Goal: Book appointment/travel/reservation

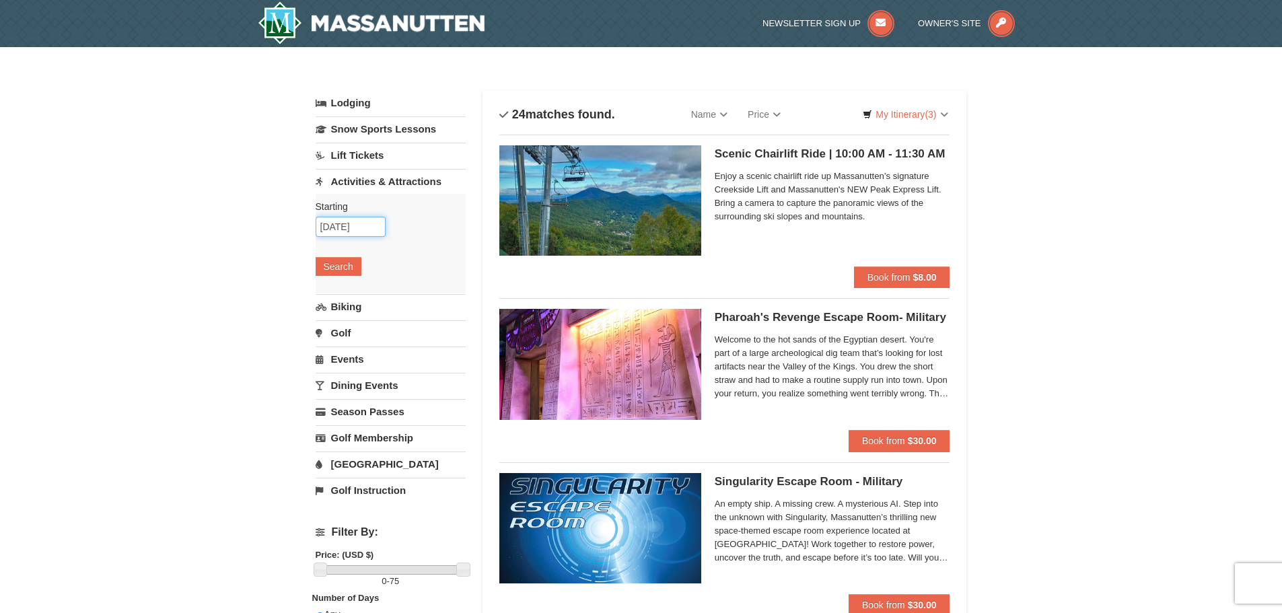
click at [340, 224] on input "10/13/2025" at bounding box center [351, 227] width 70 height 20
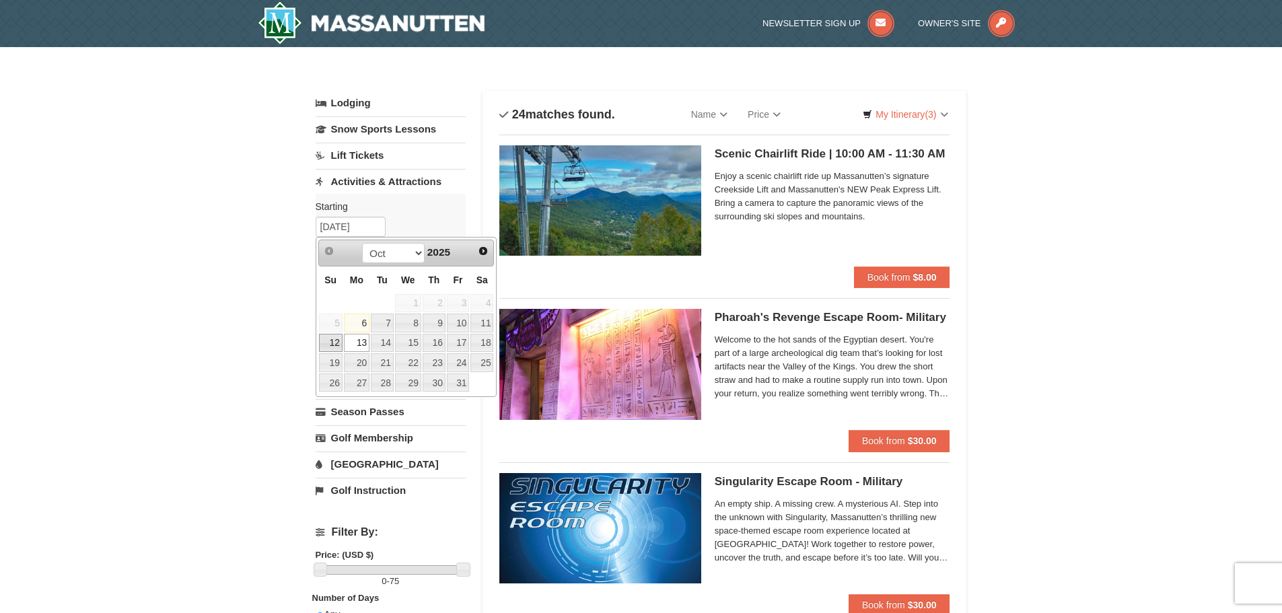
click at [332, 344] on link "12" at bounding box center [331, 343] width 24 height 19
type input "[DATE]"
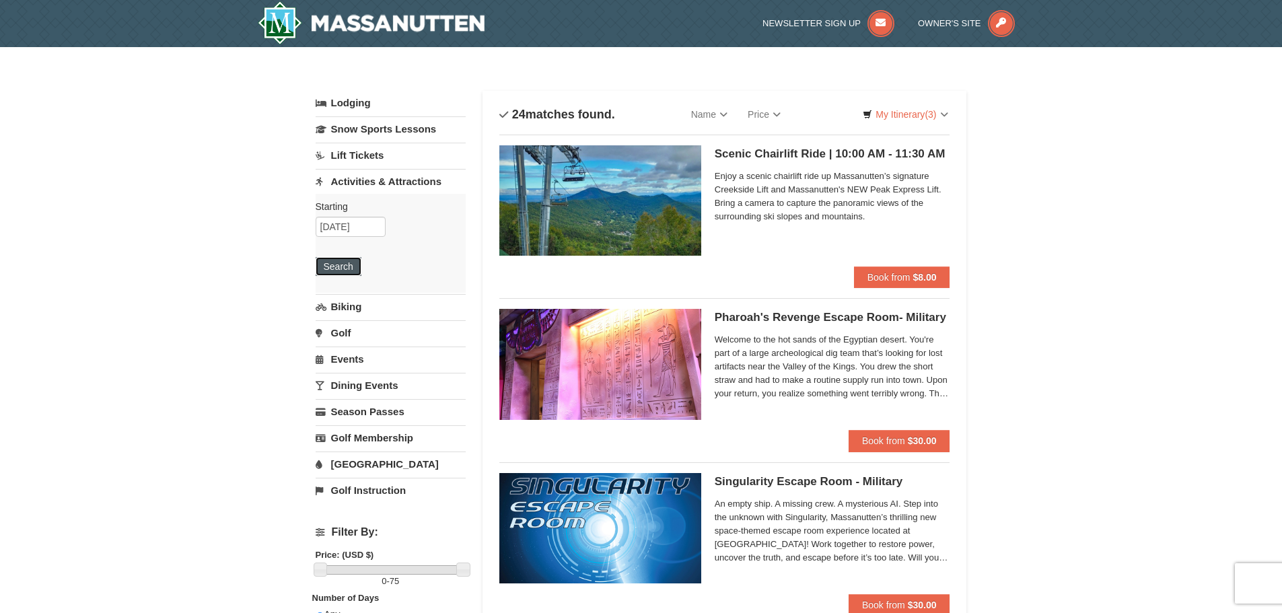
click at [349, 264] on button "Search" at bounding box center [339, 266] width 46 height 19
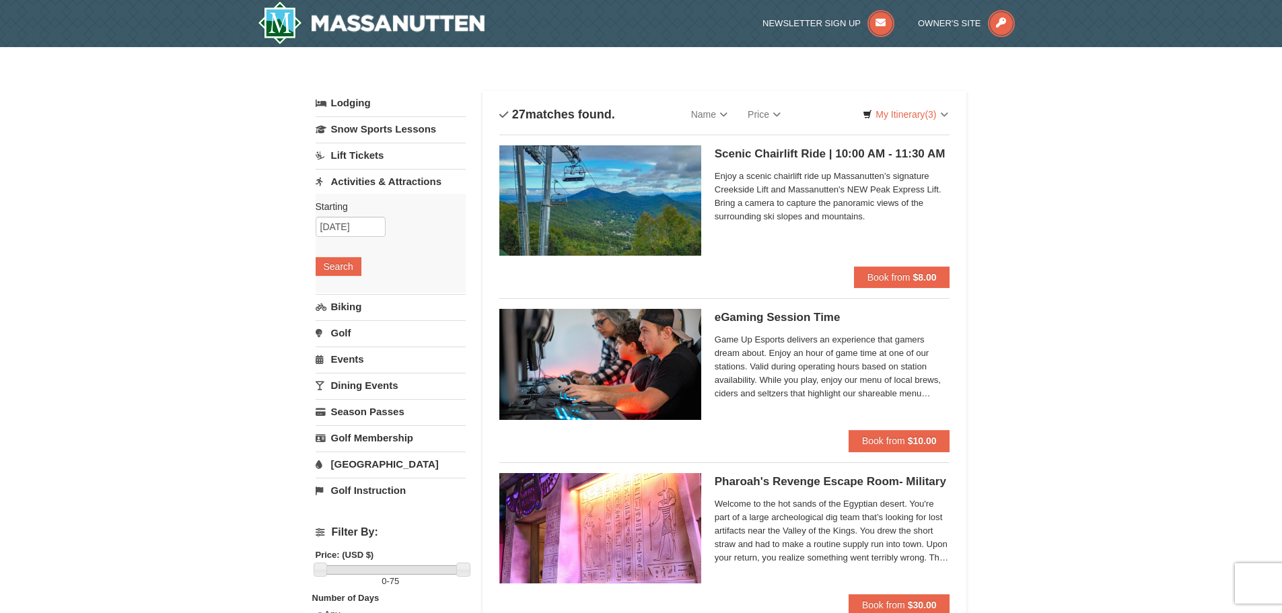
drag, startPoint x: 360, startPoint y: 382, endPoint x: 374, endPoint y: 377, distance: 15.1
click at [360, 382] on link "Dining Events" at bounding box center [391, 385] width 150 height 25
click at [340, 374] on button "Search" at bounding box center [339, 371] width 46 height 19
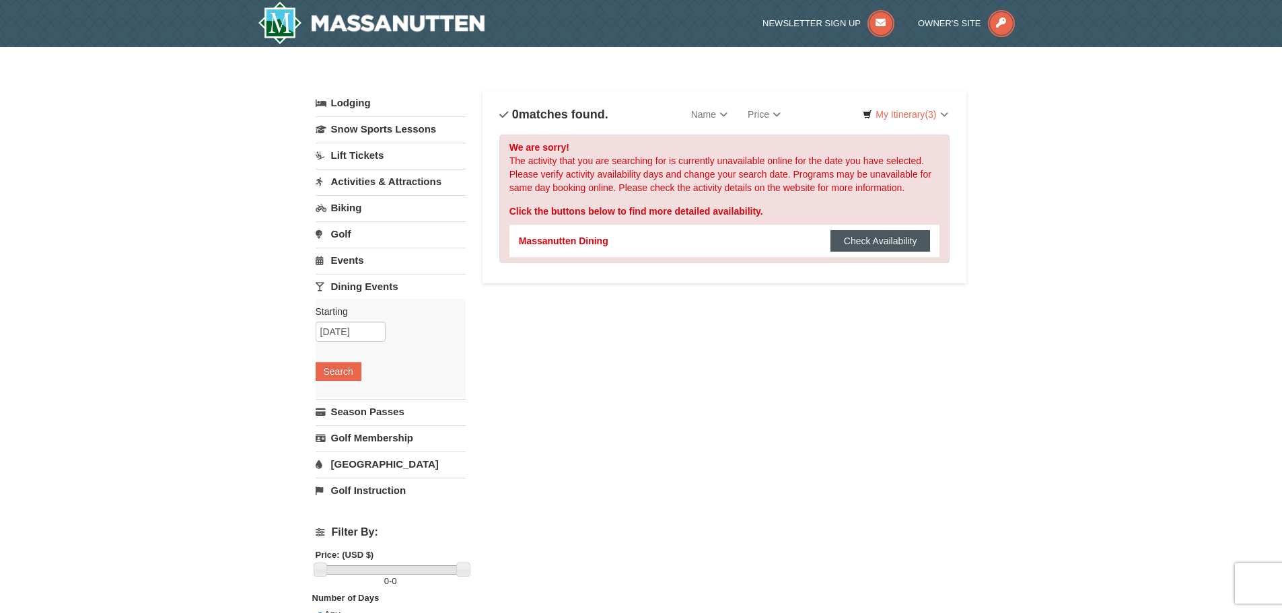
click at [862, 240] on button "Check Availability" at bounding box center [880, 241] width 100 height 22
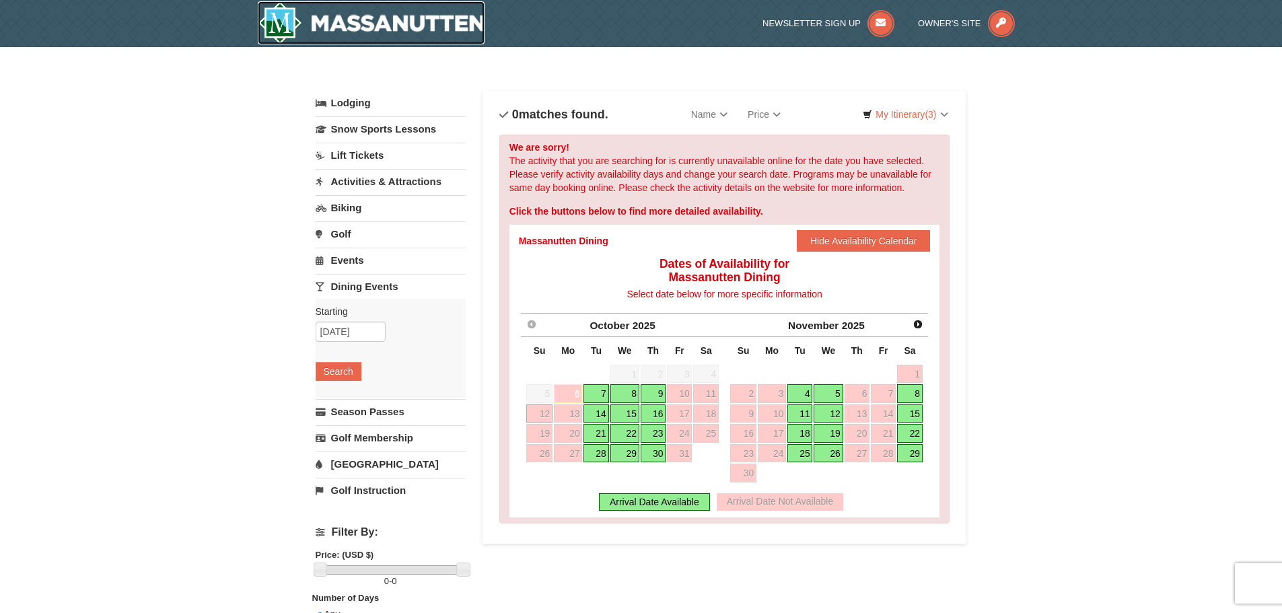
click at [398, 20] on img at bounding box center [371, 22] width 227 height 43
